Goal: Information Seeking & Learning: Learn about a topic

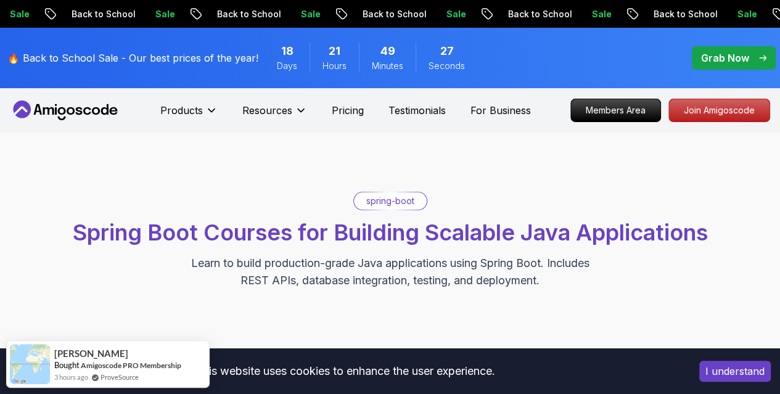
click at [382, 208] on div "spring-boot" at bounding box center [390, 200] width 73 height 17
click at [380, 203] on p "spring-boot" at bounding box center [390, 201] width 48 height 12
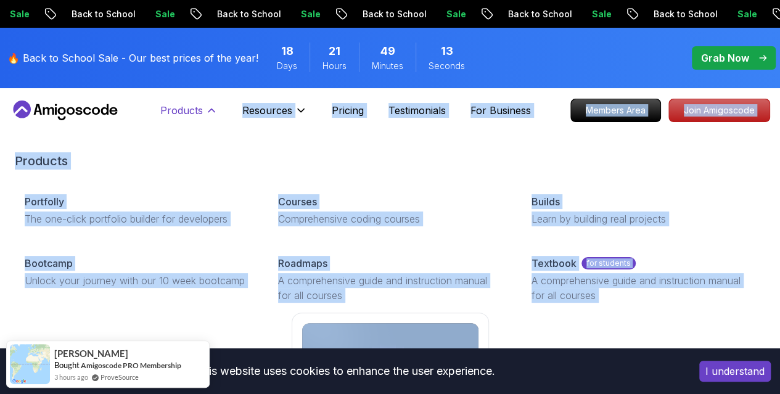
click at [208, 107] on icon at bounding box center [211, 110] width 12 height 12
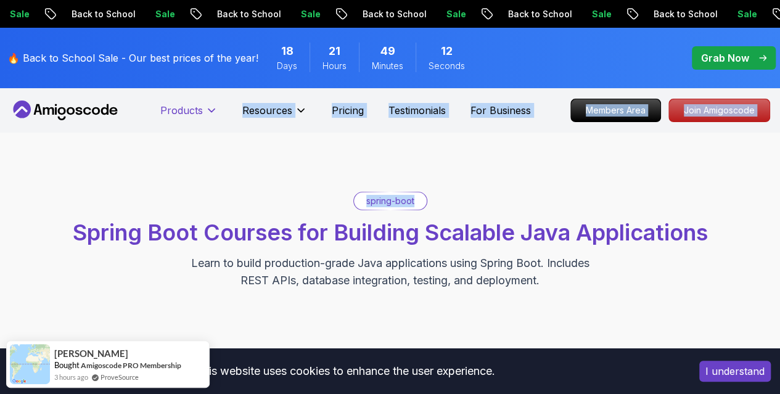
click at [208, 107] on icon at bounding box center [211, 110] width 12 height 12
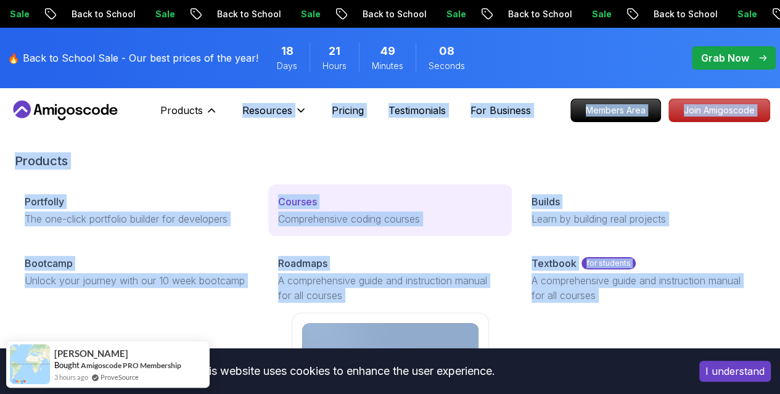
click at [278, 209] on p "Courses" at bounding box center [297, 201] width 39 height 15
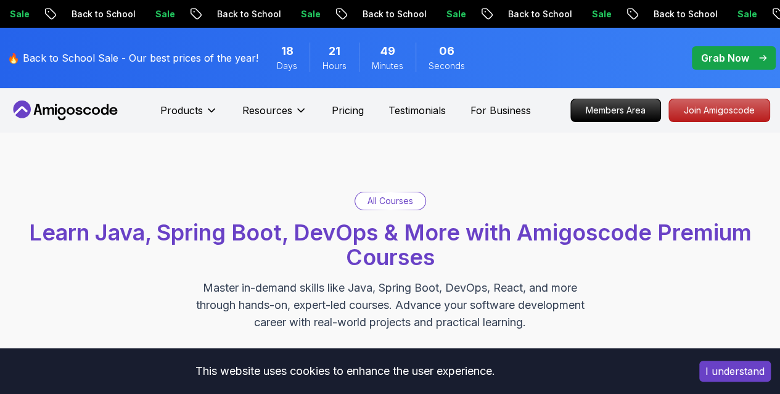
click at [237, 255] on h2 "Learn Java, Spring Boot, DevOps & More with Amigoscode Premium Courses" at bounding box center [390, 244] width 768 height 49
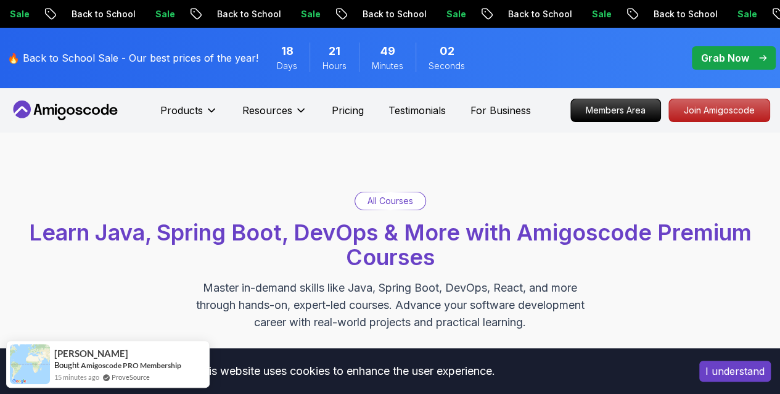
click at [414, 284] on p "Master in-demand skills like Java, Spring Boot, DevOps, React, and more through…" at bounding box center [390, 305] width 414 height 52
